Goal: Information Seeking & Learning: Check status

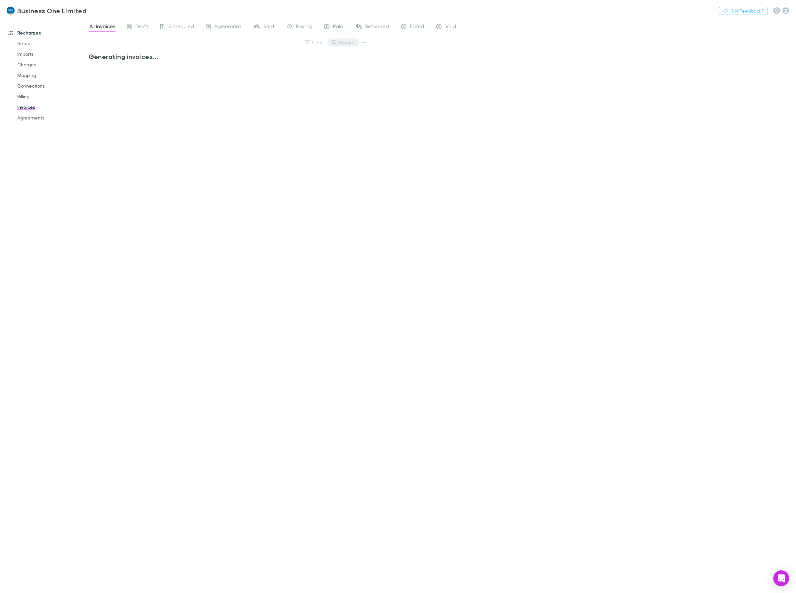
click at [347, 40] on button "Search" at bounding box center [343, 42] width 30 height 8
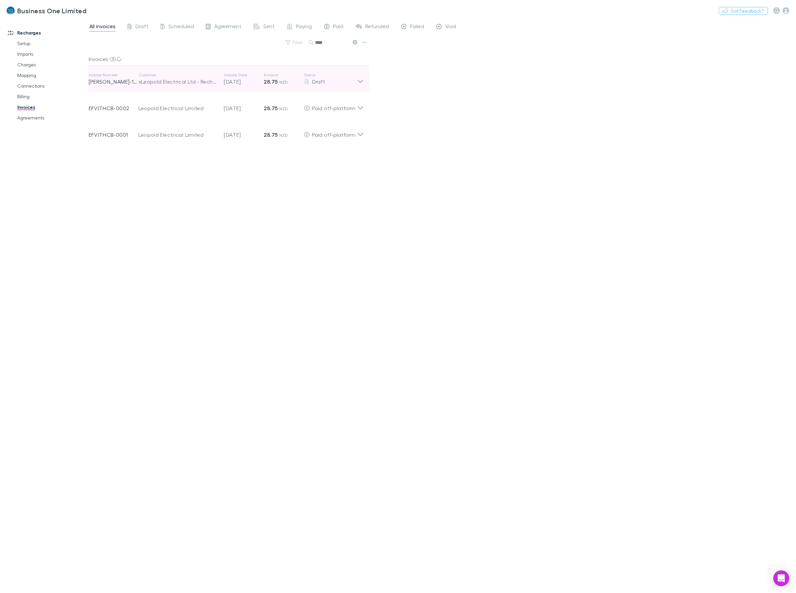
type input "****"
click at [365, 81] on div "Invoice Number [PERSON_NAME]-1403 Customer xLeopold Electrical Ltd - Rechargly …" at bounding box center [226, 79] width 286 height 27
click at [359, 78] on icon at bounding box center [360, 78] width 7 height 13
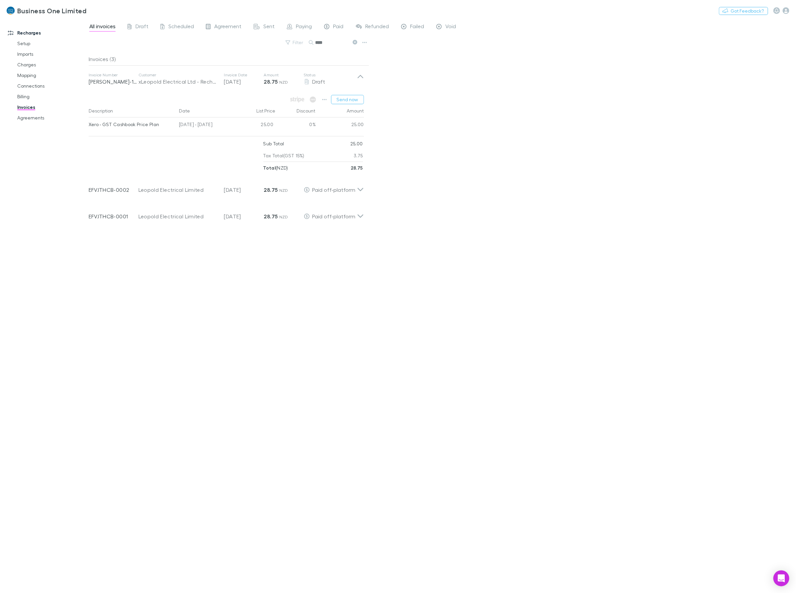
click at [500, 81] on div "All invoices Draft Scheduled Agreement Sent Paying Paid Refunded Failed Void Fi…" at bounding box center [442, 306] width 707 height 574
click at [32, 34] on link "Recharges" at bounding box center [47, 33] width 92 height 11
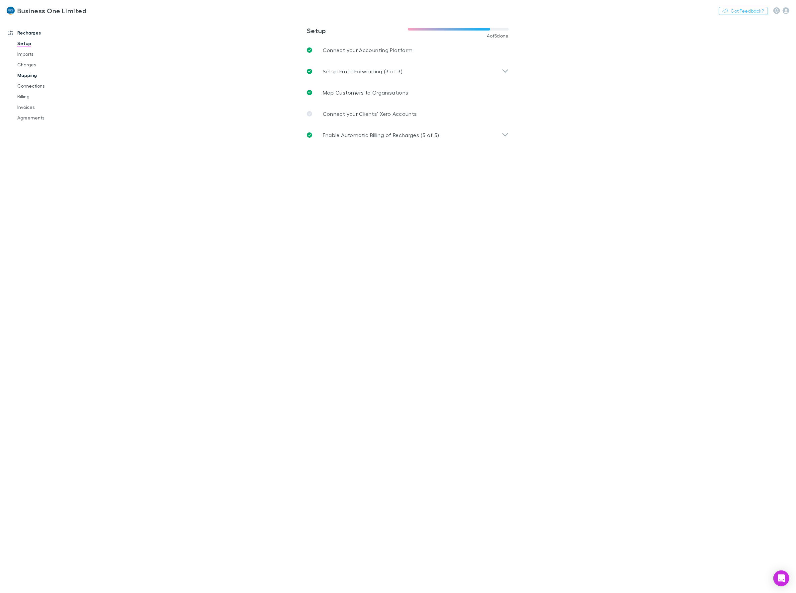
click at [27, 78] on link "Mapping" at bounding box center [52, 75] width 83 height 11
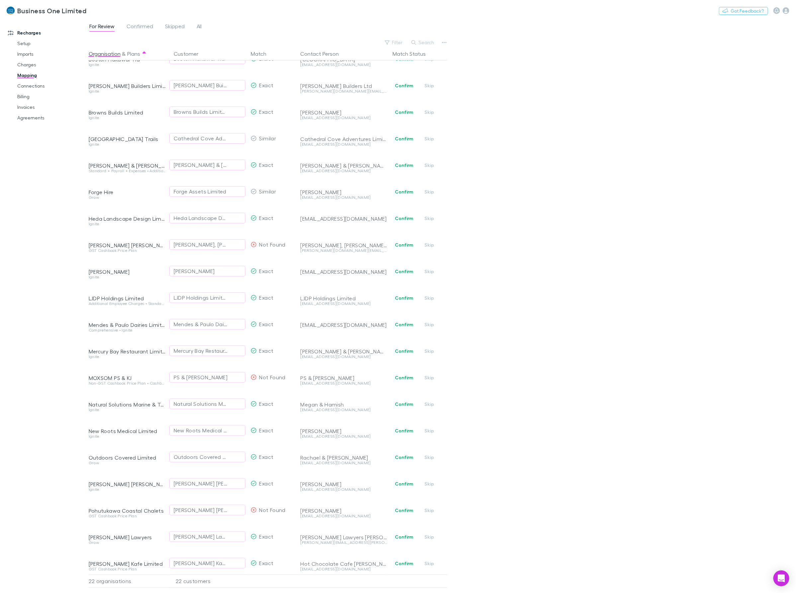
scroll to position [77, 0]
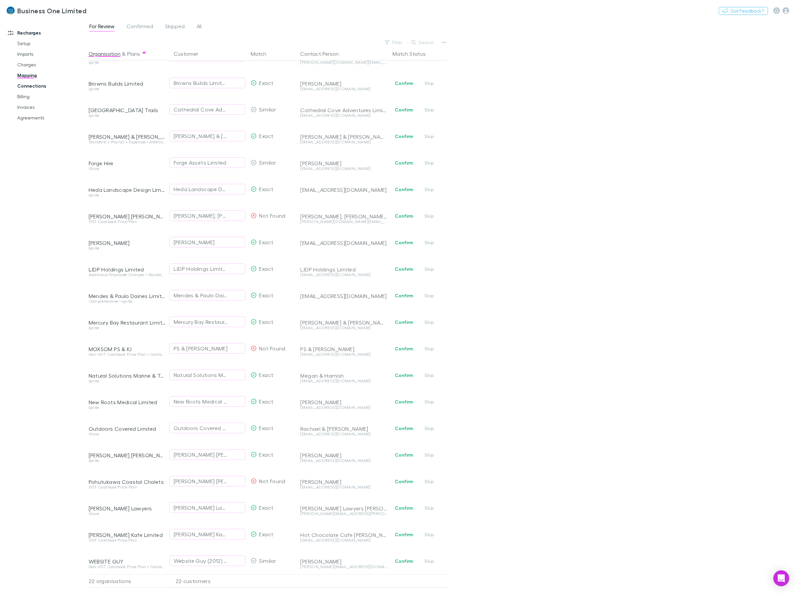
click at [22, 85] on link "Connections" at bounding box center [52, 86] width 83 height 11
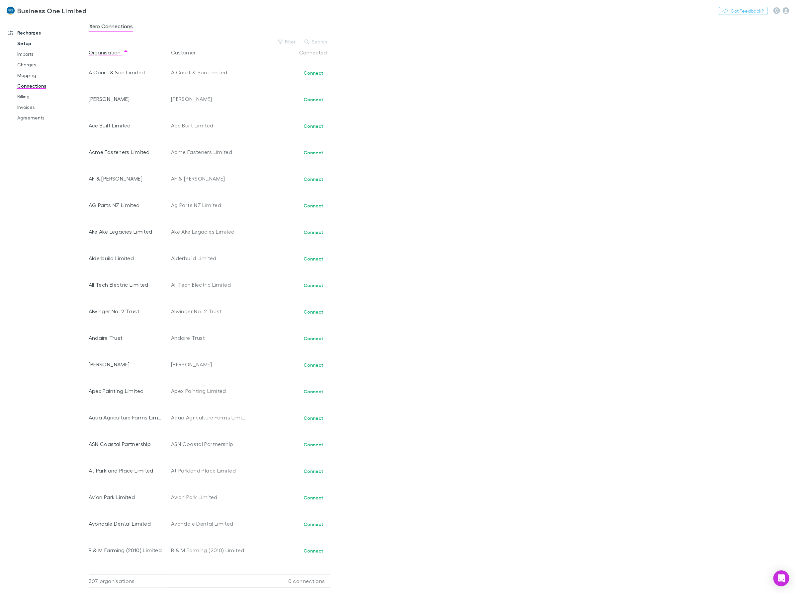
click at [25, 42] on link "Setup" at bounding box center [52, 43] width 83 height 11
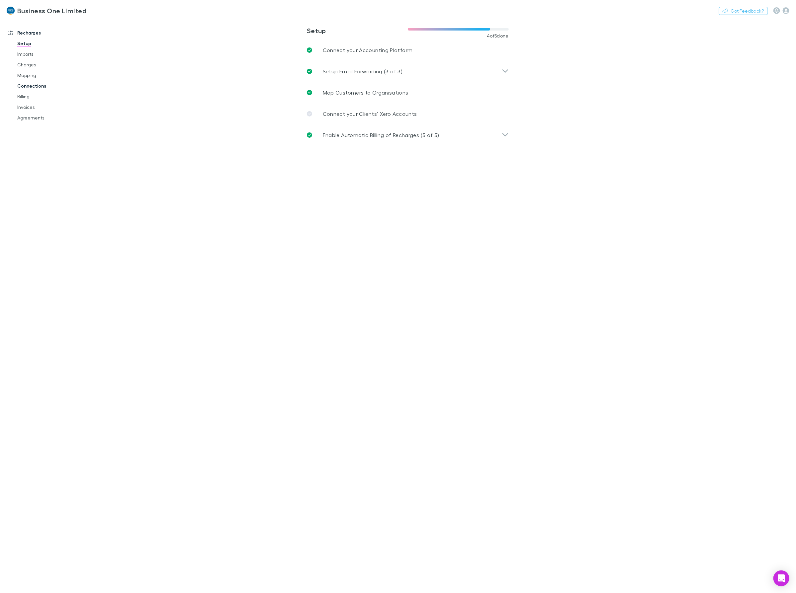
click at [25, 86] on link "Connections" at bounding box center [52, 86] width 83 height 11
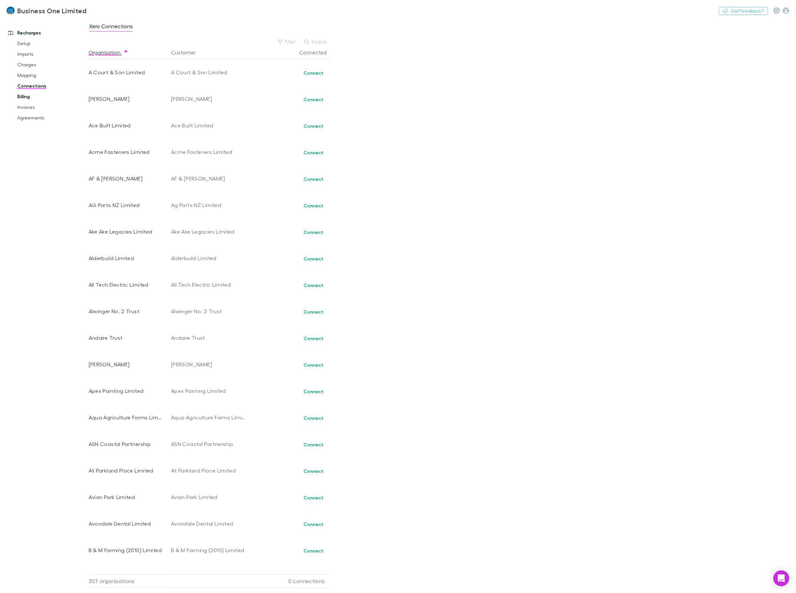
click at [25, 99] on link "Billing" at bounding box center [52, 96] width 83 height 11
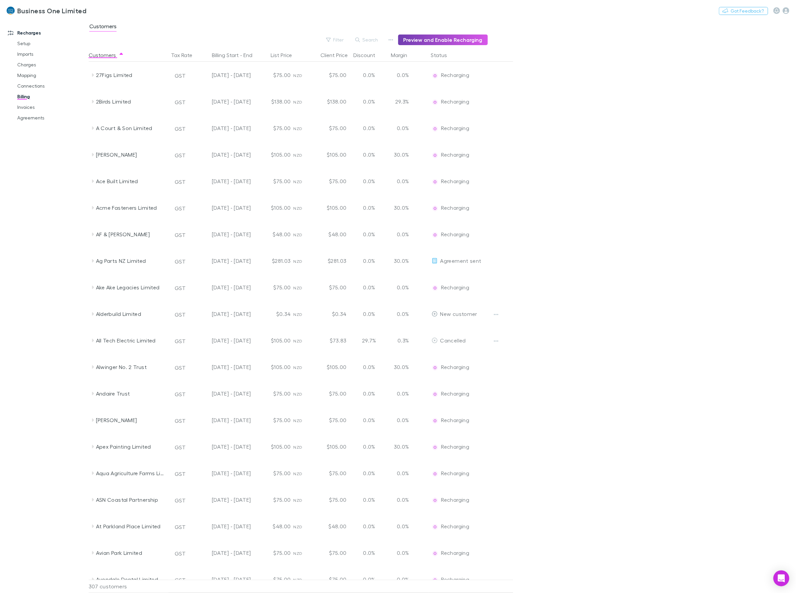
click at [460, 41] on button "Preview and Enable Recharging" at bounding box center [443, 40] width 90 height 11
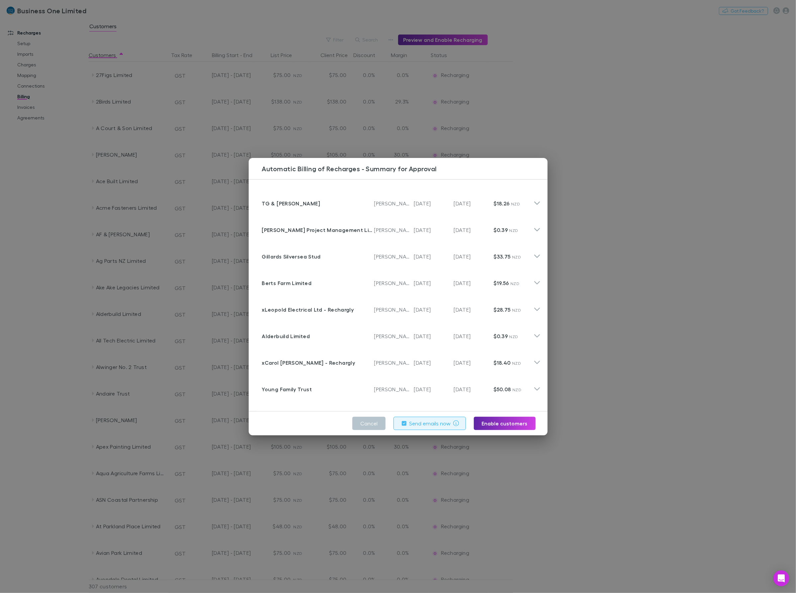
click at [614, 125] on div "Automatic Billing of Recharges - Summary for Approval Customer TG & [PERSON_NAM…" at bounding box center [398, 296] width 796 height 593
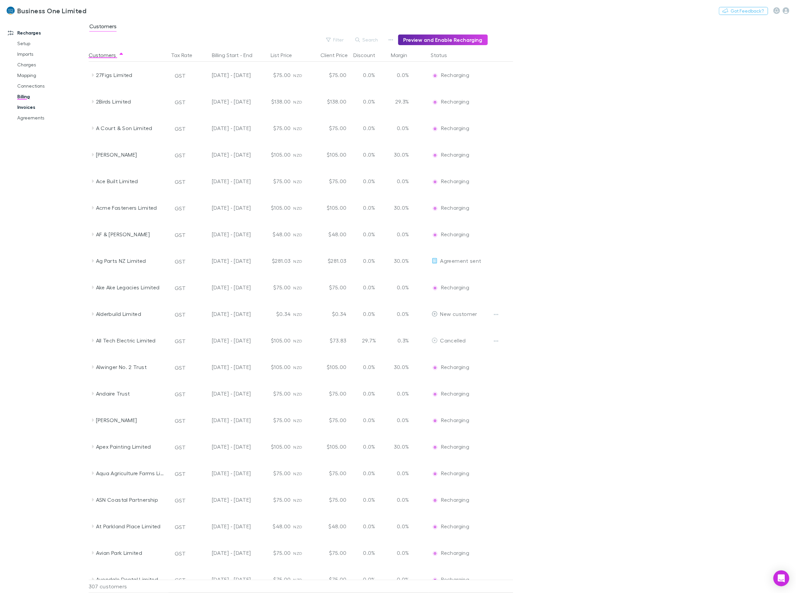
click at [18, 105] on link "Invoices" at bounding box center [52, 107] width 83 height 11
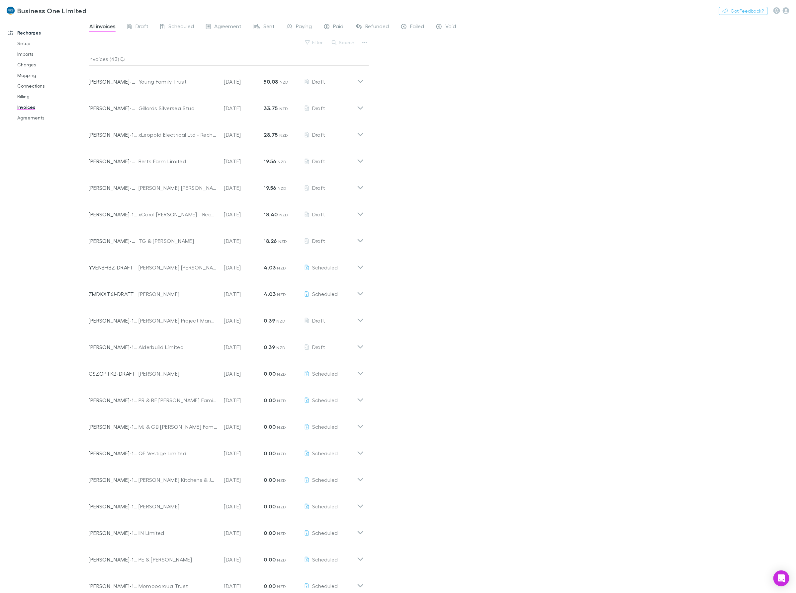
click at [345, 41] on button "Search" at bounding box center [343, 42] width 30 height 8
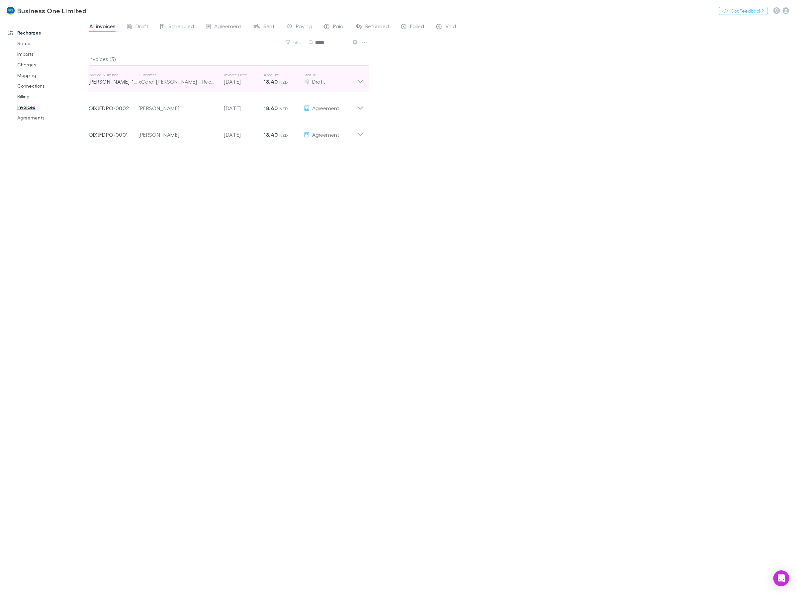
type input "*****"
click at [362, 82] on icon at bounding box center [360, 78] width 7 height 13
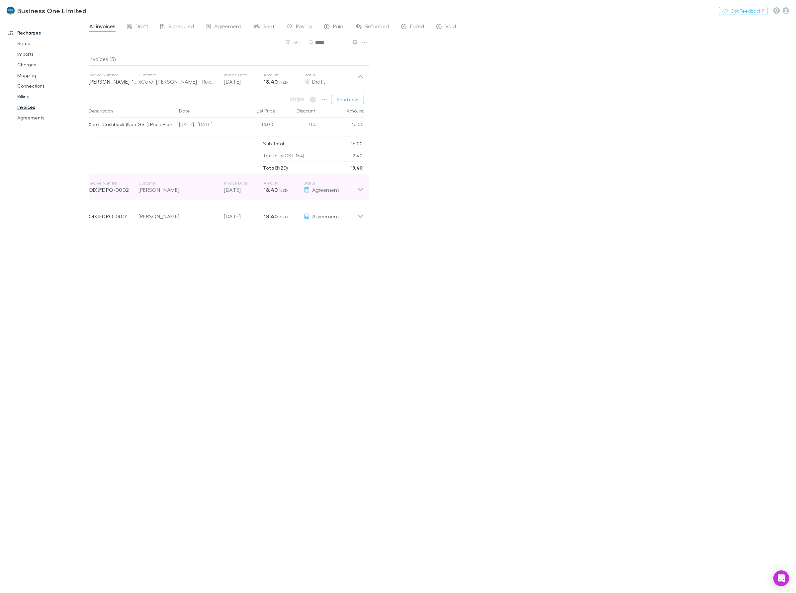
click at [358, 190] on icon at bounding box center [360, 187] width 7 height 13
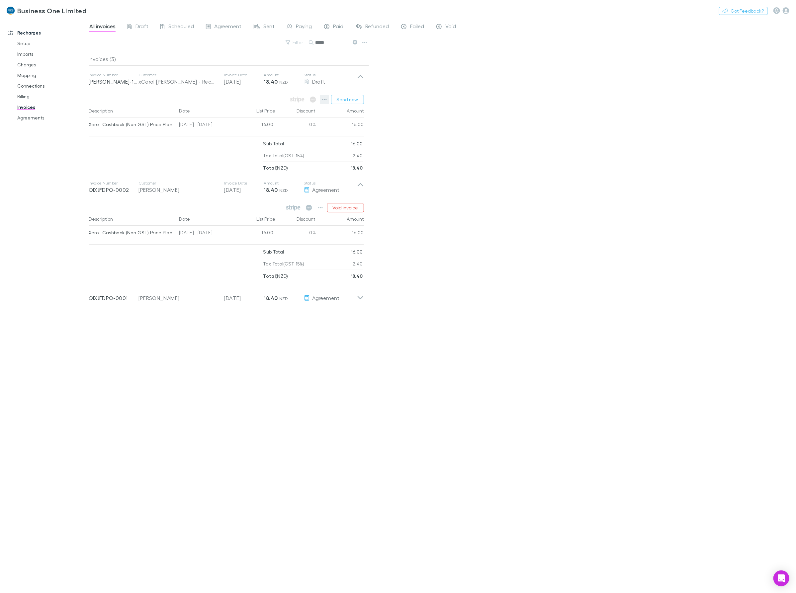
click at [321, 97] on button "button" at bounding box center [324, 99] width 9 height 9
click at [192, 153] on div at bounding box center [398, 296] width 796 height 593
click at [424, 400] on div "All invoices Draft Scheduled Agreement Sent Paying Paid Refunded Failed Void Fi…" at bounding box center [442, 306] width 707 height 574
drag, startPoint x: 613, startPoint y: 207, endPoint x: 573, endPoint y: 204, distance: 40.3
click at [613, 207] on div "All invoices Draft Scheduled Agreement Sent Paying Paid Refunded Failed Void Fi…" at bounding box center [442, 306] width 707 height 574
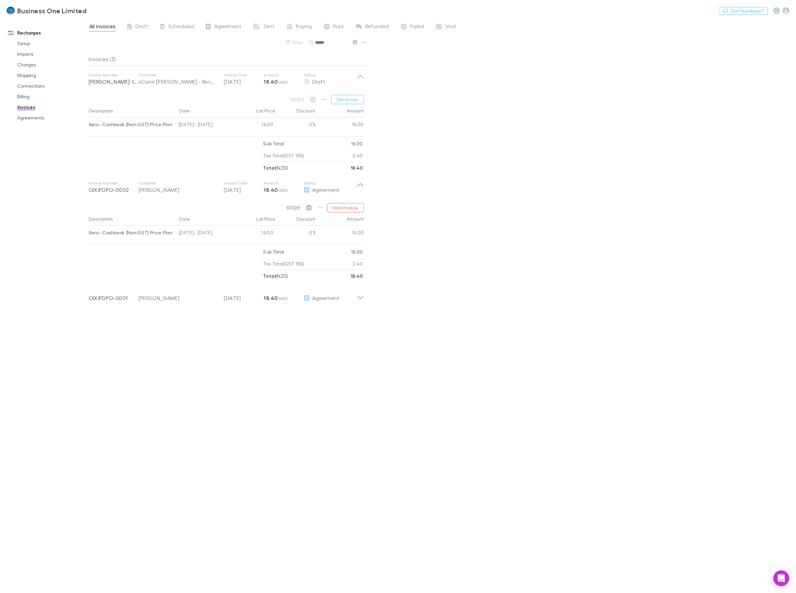
drag, startPoint x: 341, startPoint y: 39, endPoint x: 254, endPoint y: 35, distance: 87.4
click at [254, 35] on div "All invoices Draft Scheduled Agreement Sent Paying Paid Refunded Failed Void Fi…" at bounding box center [442, 306] width 707 height 574
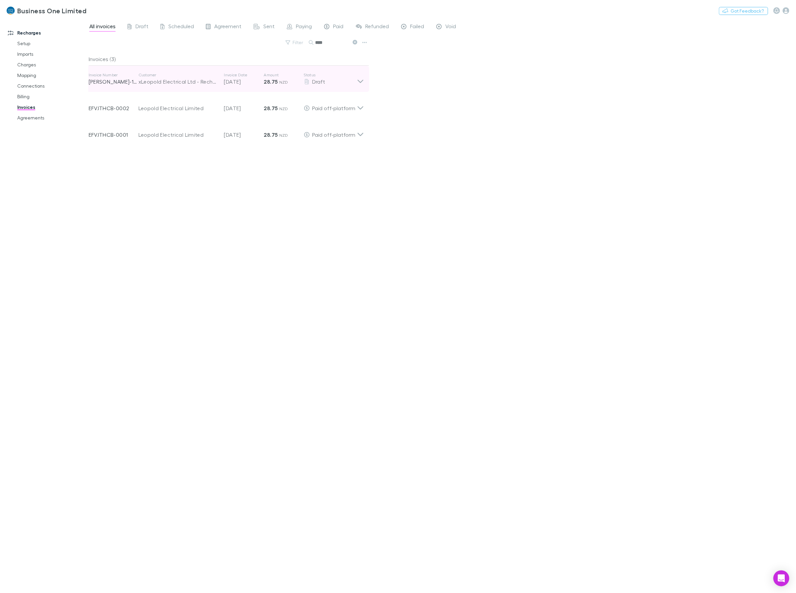
type input "****"
click at [365, 80] on div "Invoice Number [PERSON_NAME]-1403 Customer xLeopold Electrical Ltd - Rechargly …" at bounding box center [226, 79] width 286 height 27
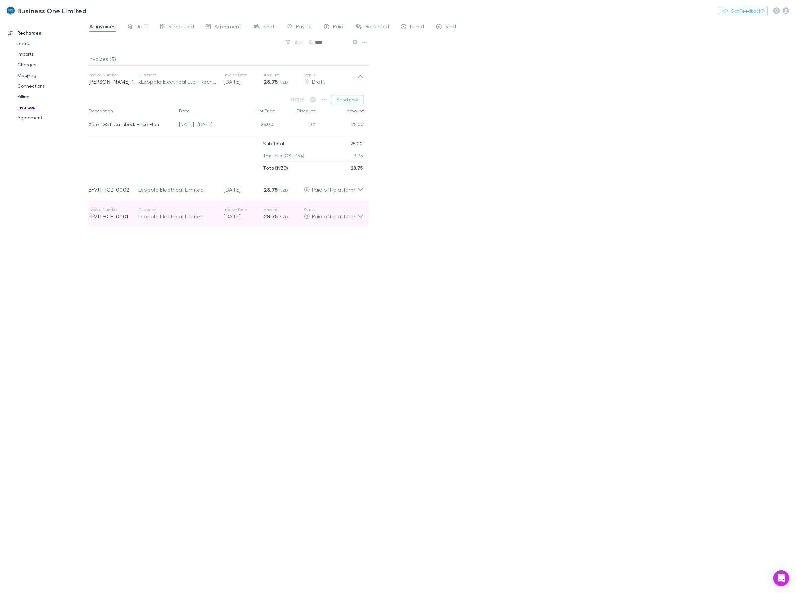
click at [232, 212] on p "Invoice Date" at bounding box center [244, 209] width 40 height 5
